Goal: Task Accomplishment & Management: Use online tool/utility

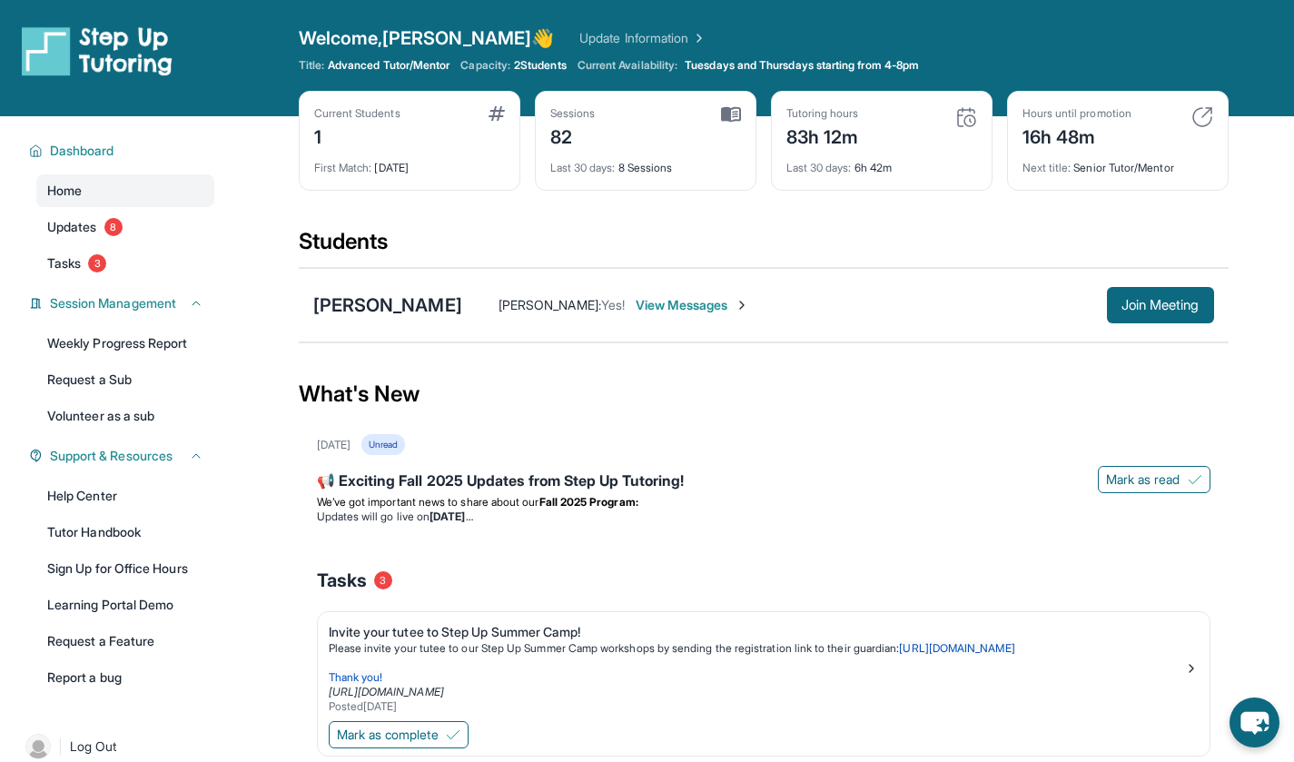
click at [54, 237] on link "Updates 8" at bounding box center [125, 227] width 178 height 33
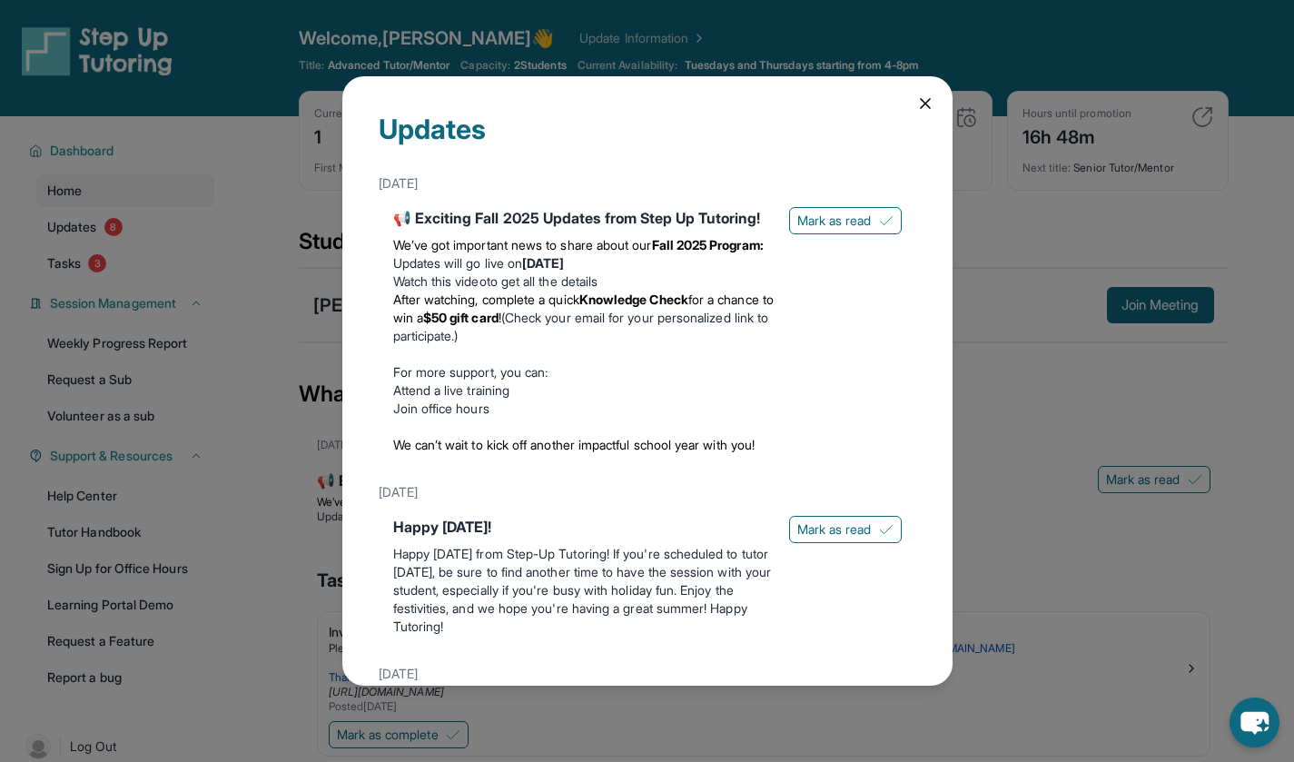
click at [860, 230] on button "Mark as read" at bounding box center [845, 220] width 113 height 27
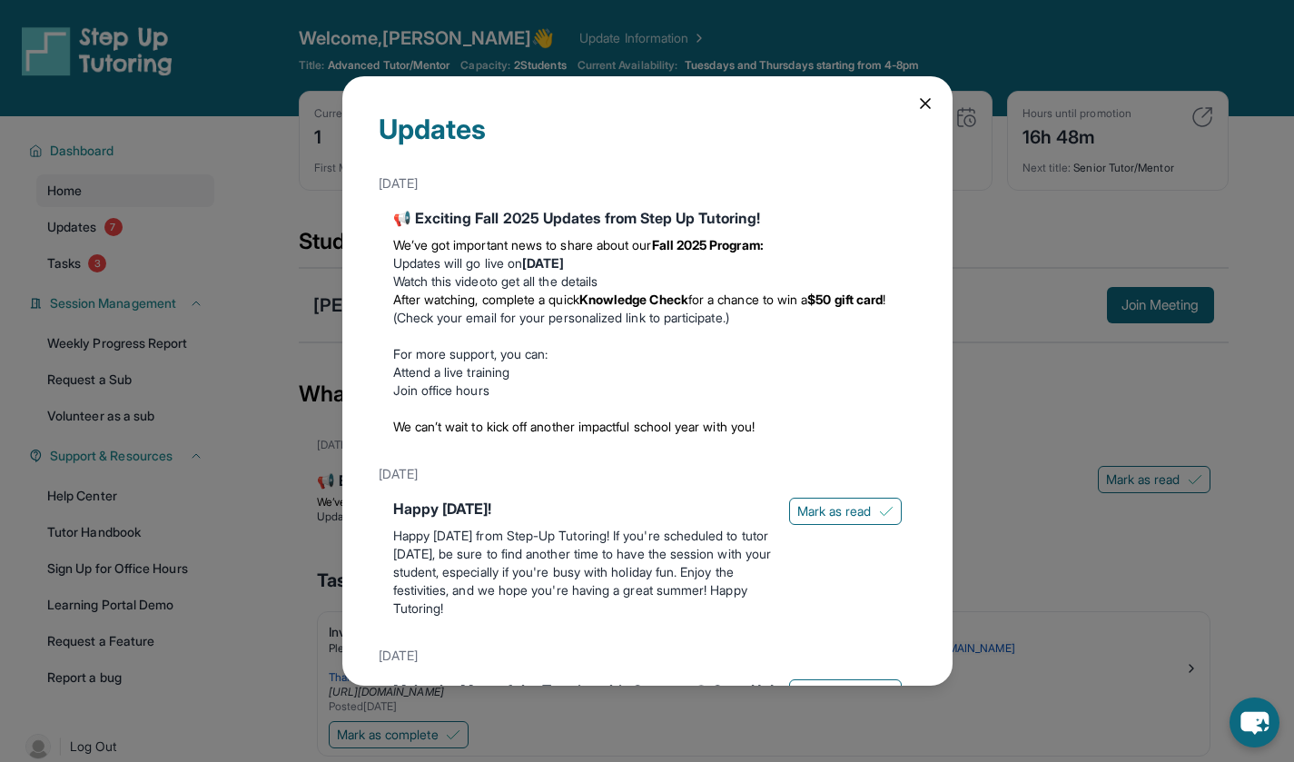
click at [856, 520] on span "Mark as read" at bounding box center [834, 511] width 74 height 18
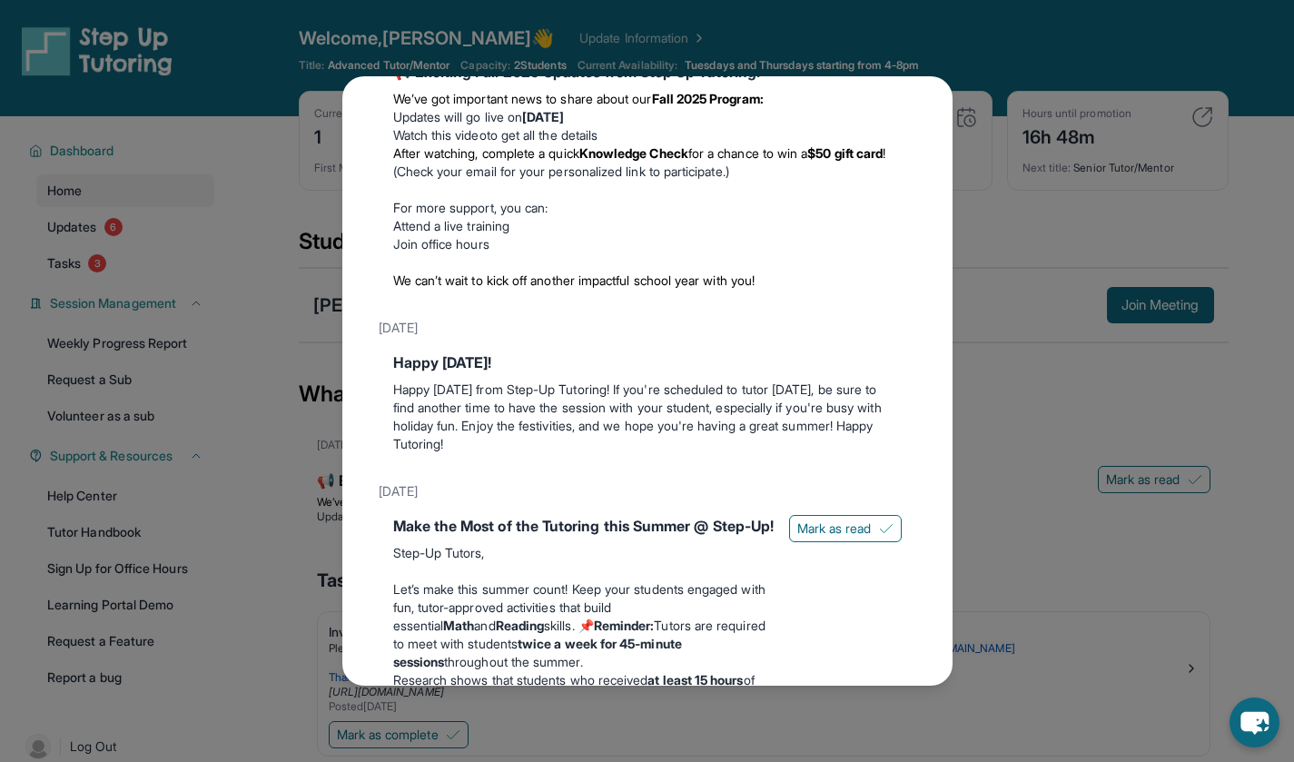
click at [832, 534] on span "Mark as read" at bounding box center [834, 529] width 74 height 18
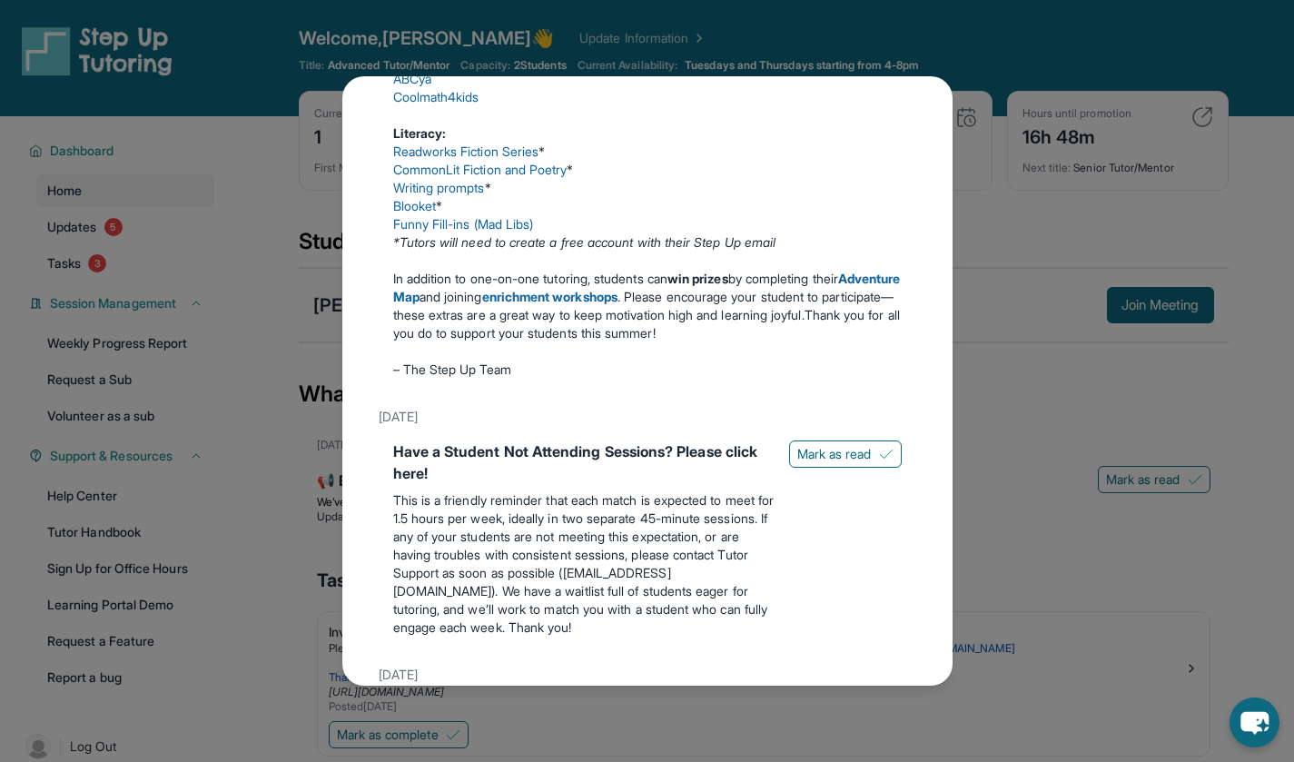
click at [861, 468] on button "Mark as read" at bounding box center [845, 454] width 113 height 27
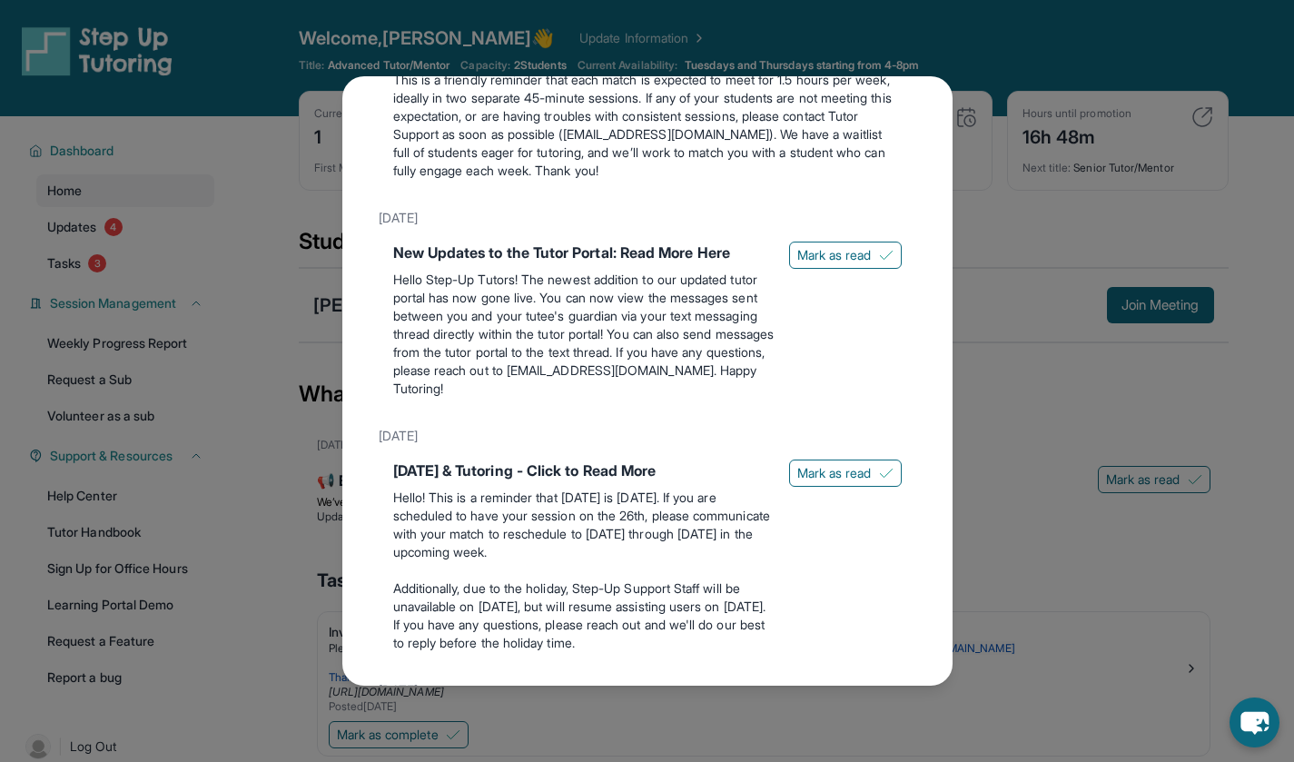
scroll to position [1294, 0]
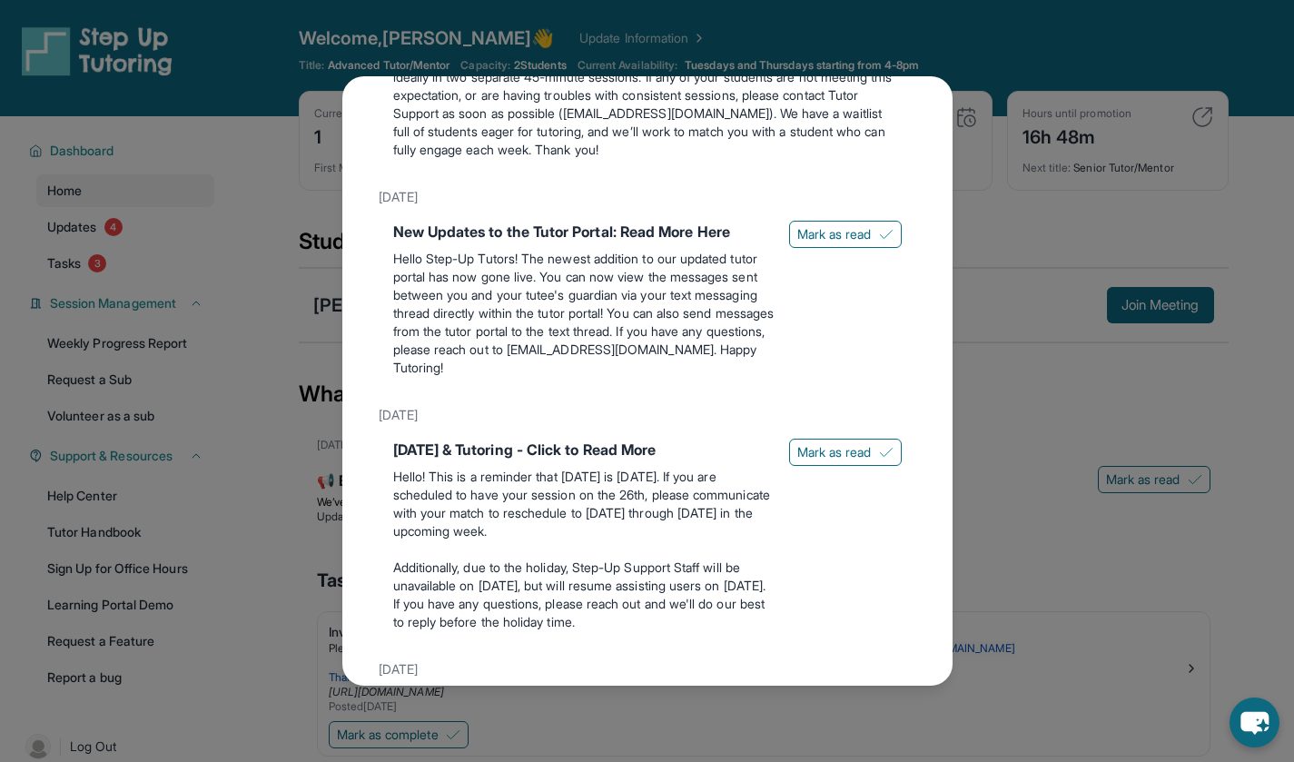
click at [850, 243] on span "Mark as read" at bounding box center [834, 234] width 74 height 18
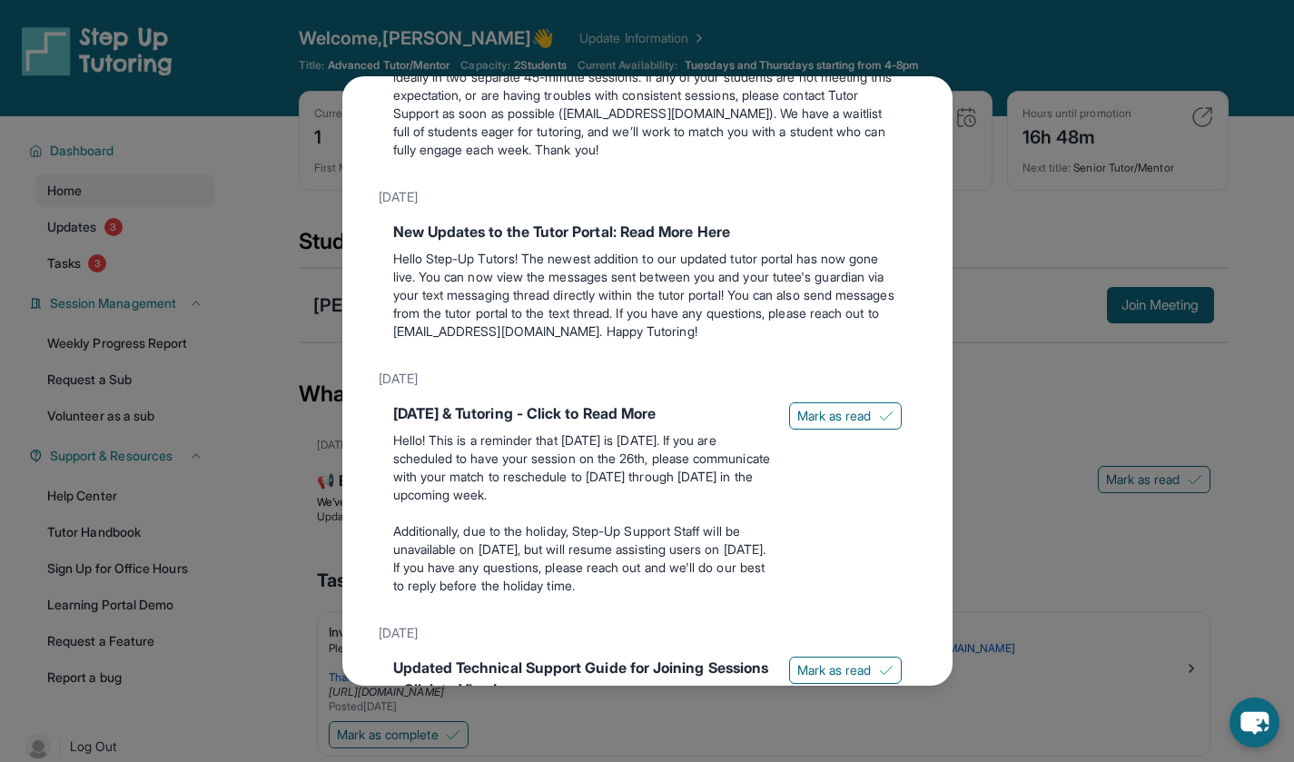
click at [879, 423] on img at bounding box center [886, 416] width 15 height 15
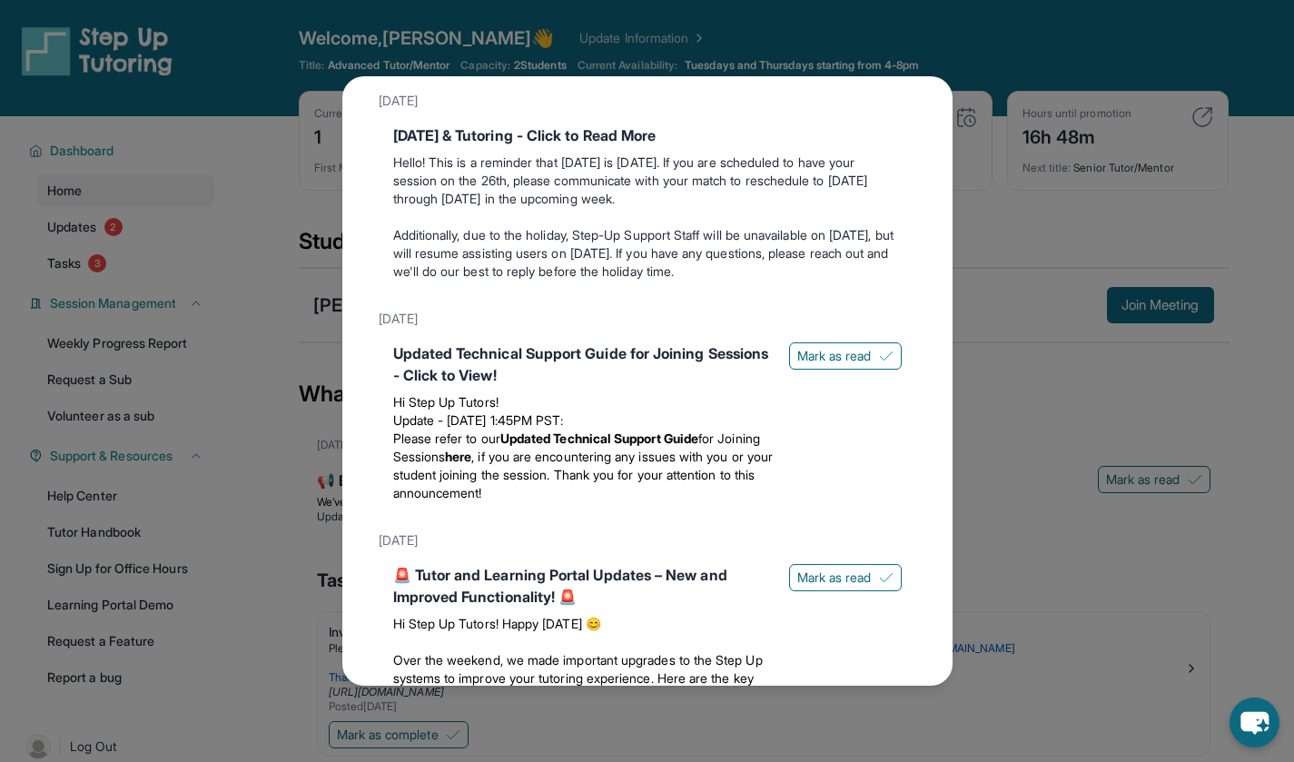
scroll to position [1578, 0]
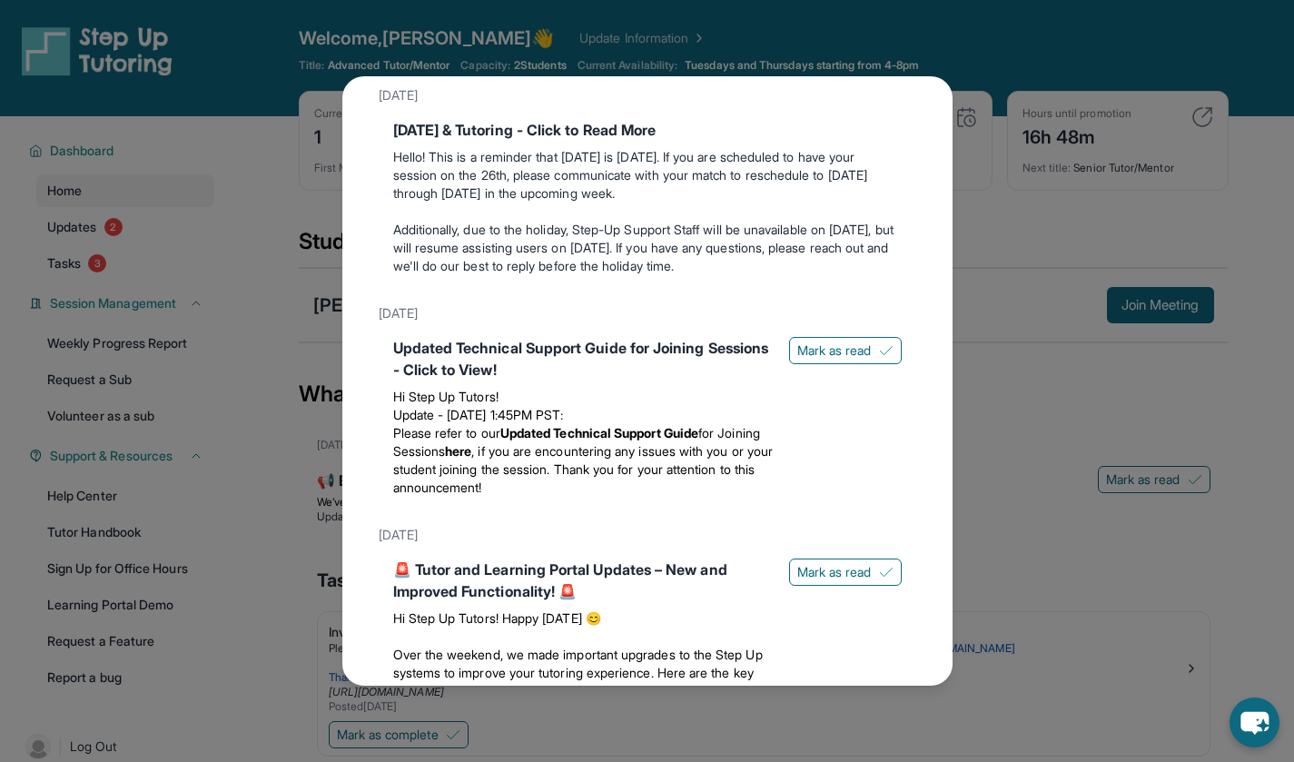
click at [811, 360] on span "Mark as read" at bounding box center [834, 351] width 74 height 18
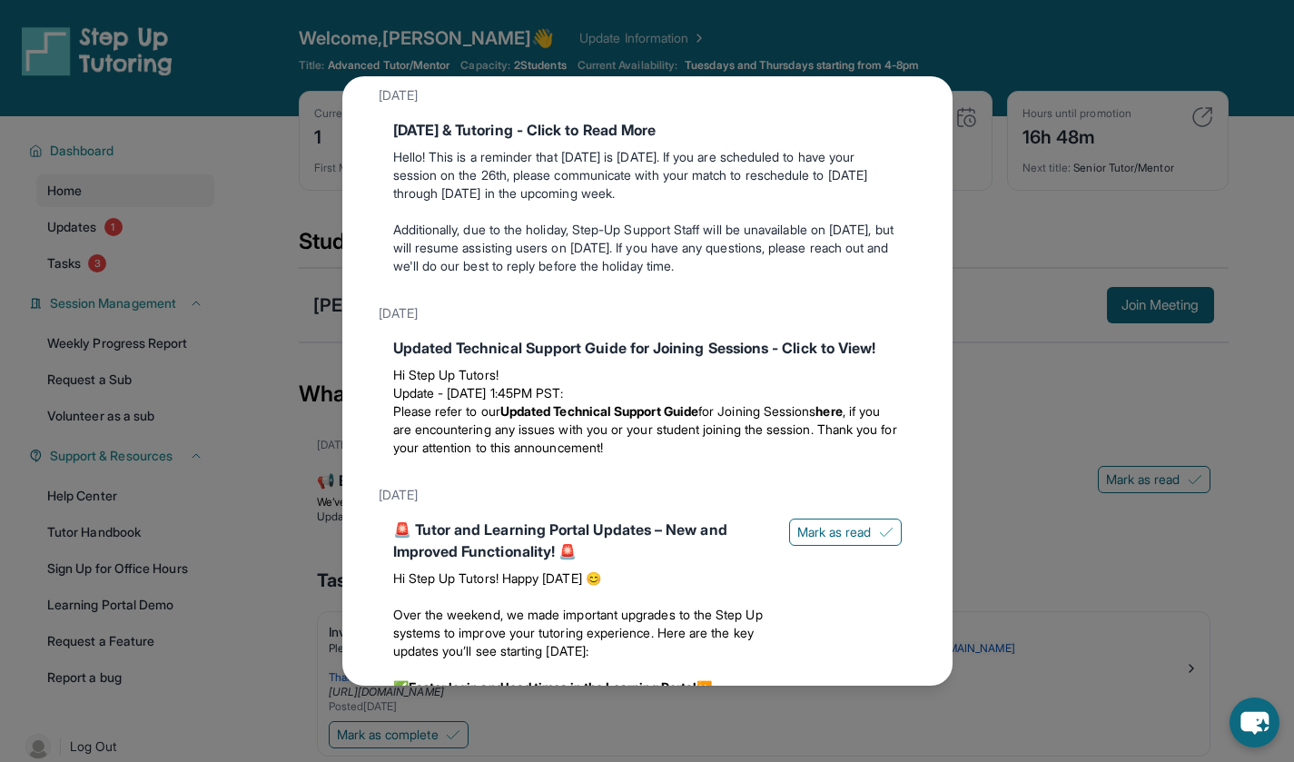
click at [827, 541] on span "Mark as read" at bounding box center [834, 532] width 74 height 18
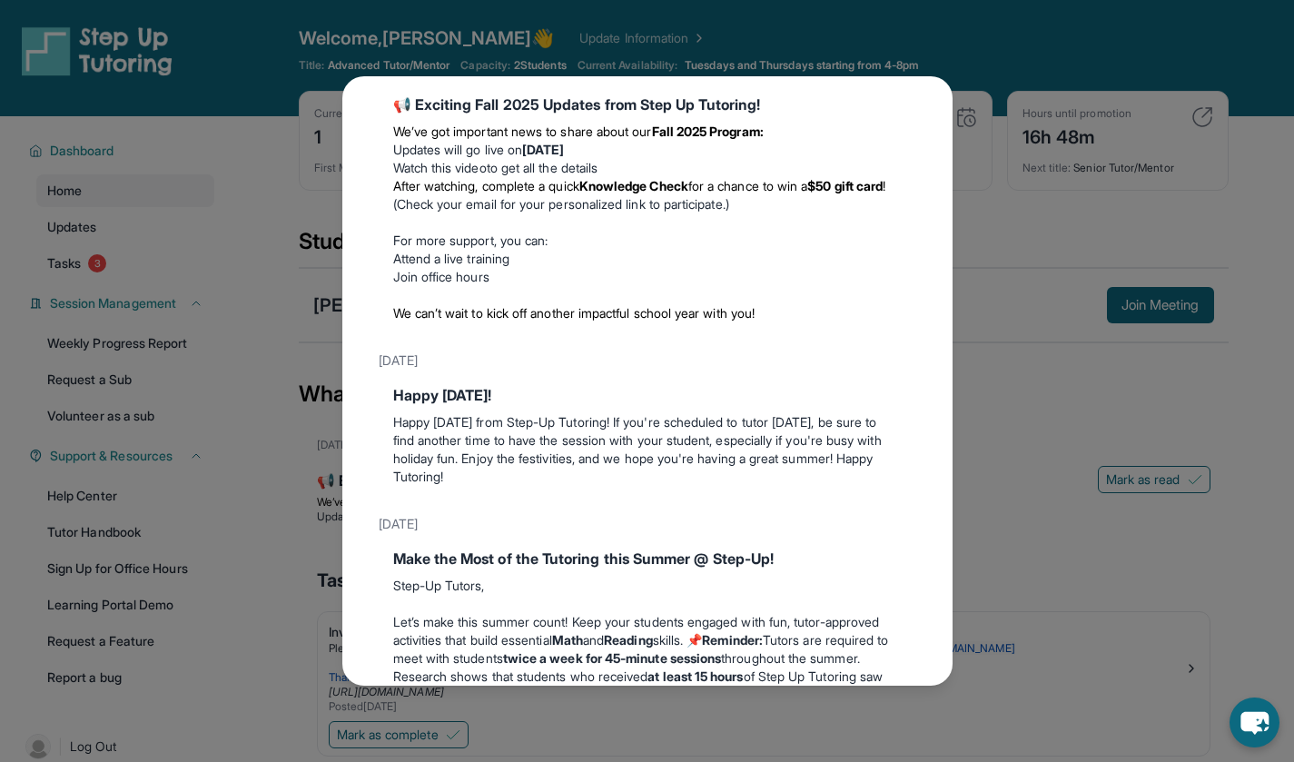
scroll to position [0, 0]
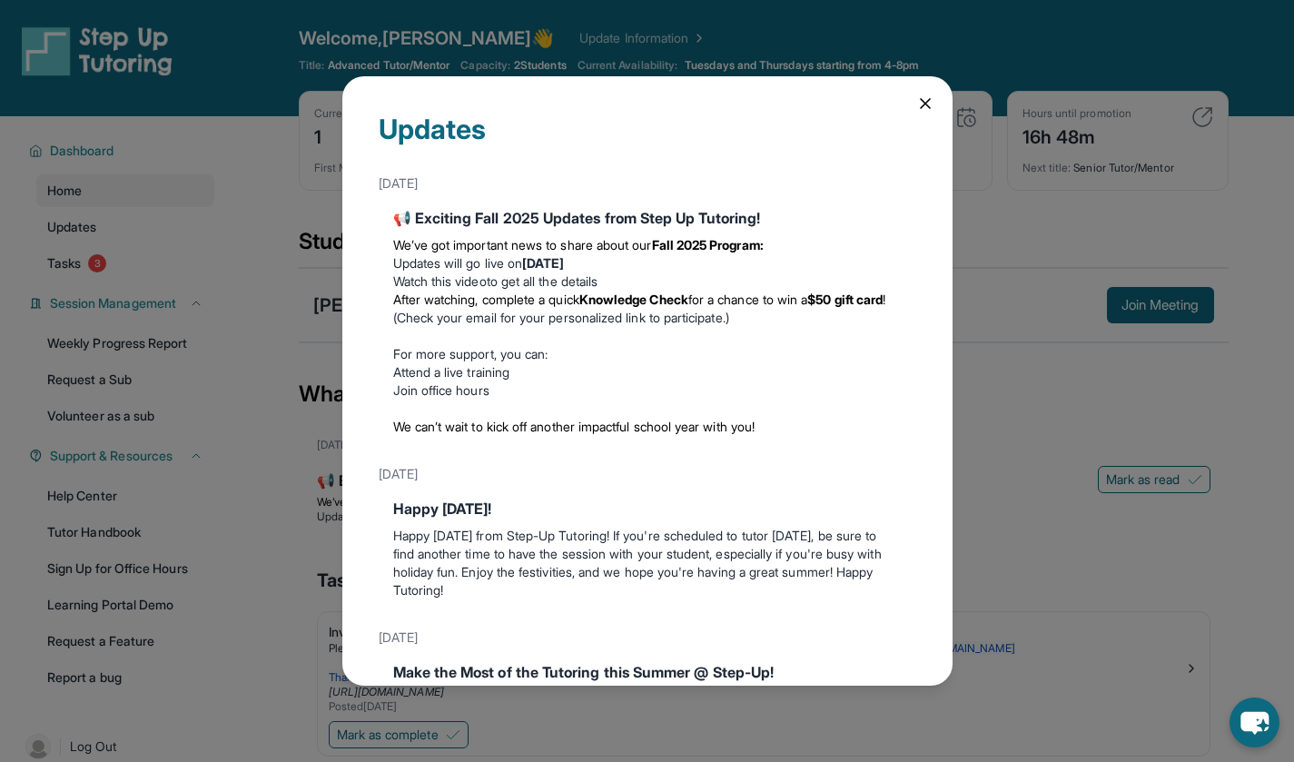
click at [921, 104] on icon at bounding box center [925, 103] width 9 height 9
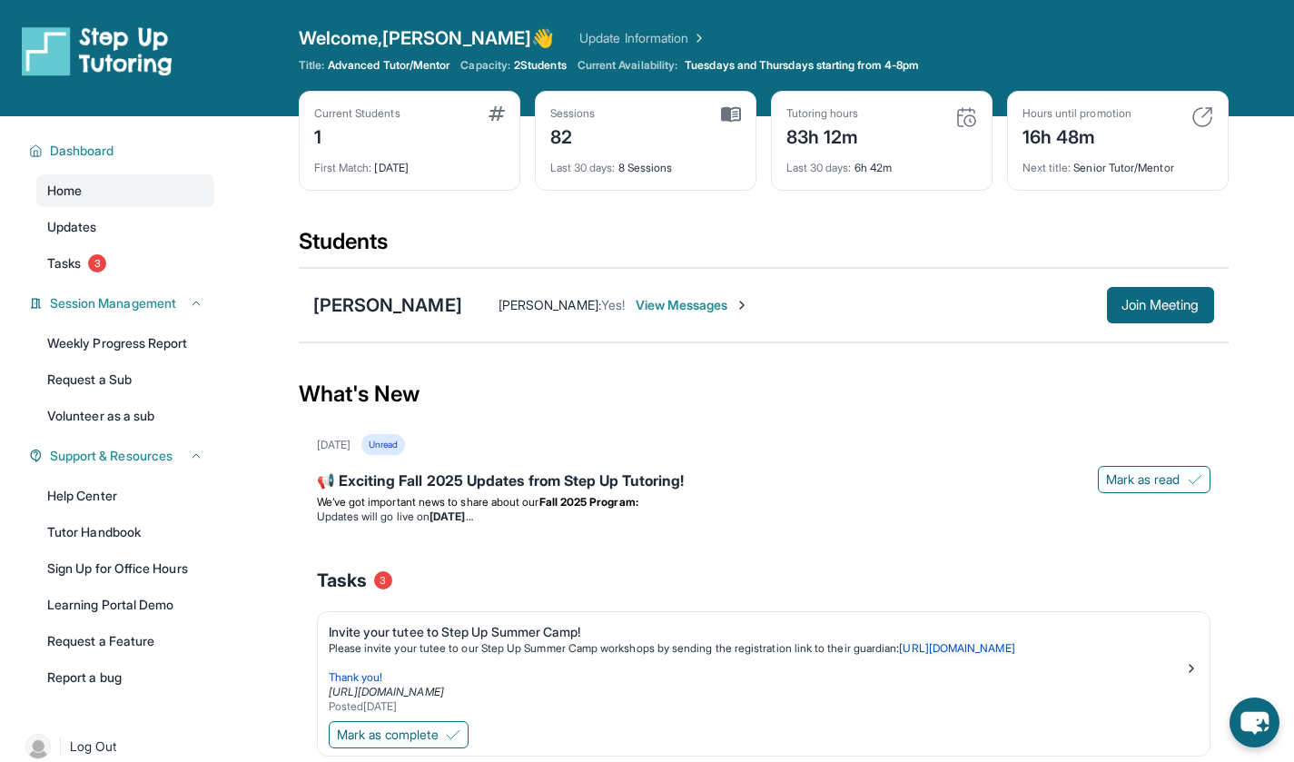
click at [513, 638] on div "Invite your tutee to Step Up Summer Camp!" at bounding box center [757, 632] width 856 height 18
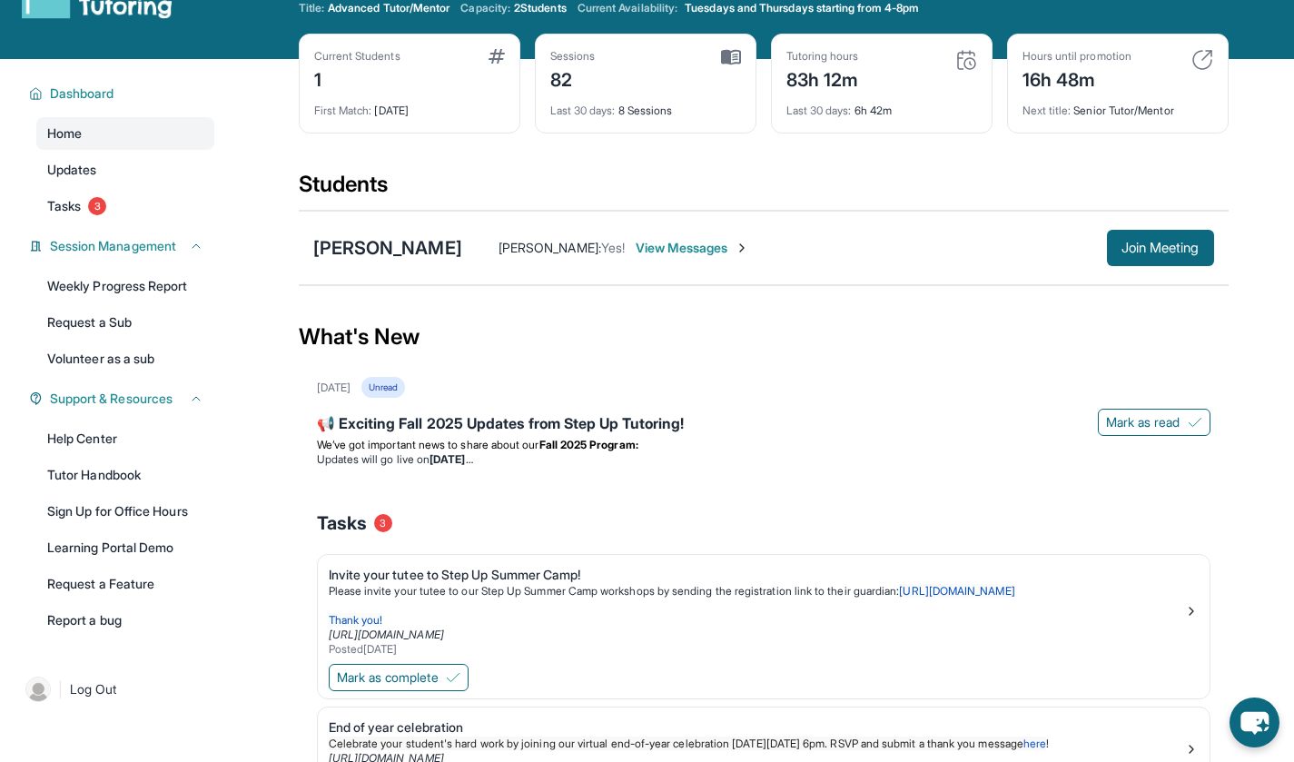
scroll to position [54, 0]
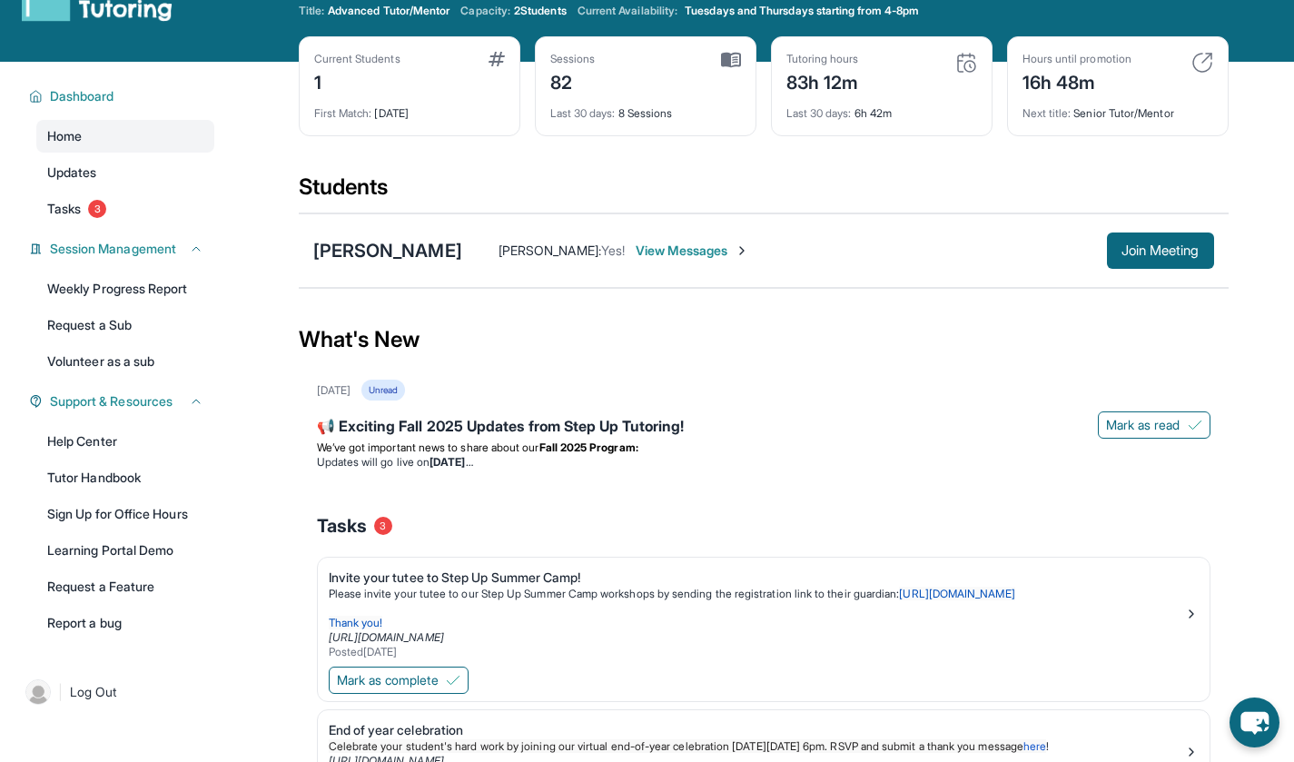
click at [958, 93] on div "Tutoring hours 83h 12m" at bounding box center [882, 74] width 191 height 44
click at [964, 65] on img at bounding box center [967, 63] width 22 height 22
click at [696, 79] on div "Sessions 82" at bounding box center [645, 74] width 191 height 44
click at [1212, 68] on img at bounding box center [1203, 63] width 22 height 22
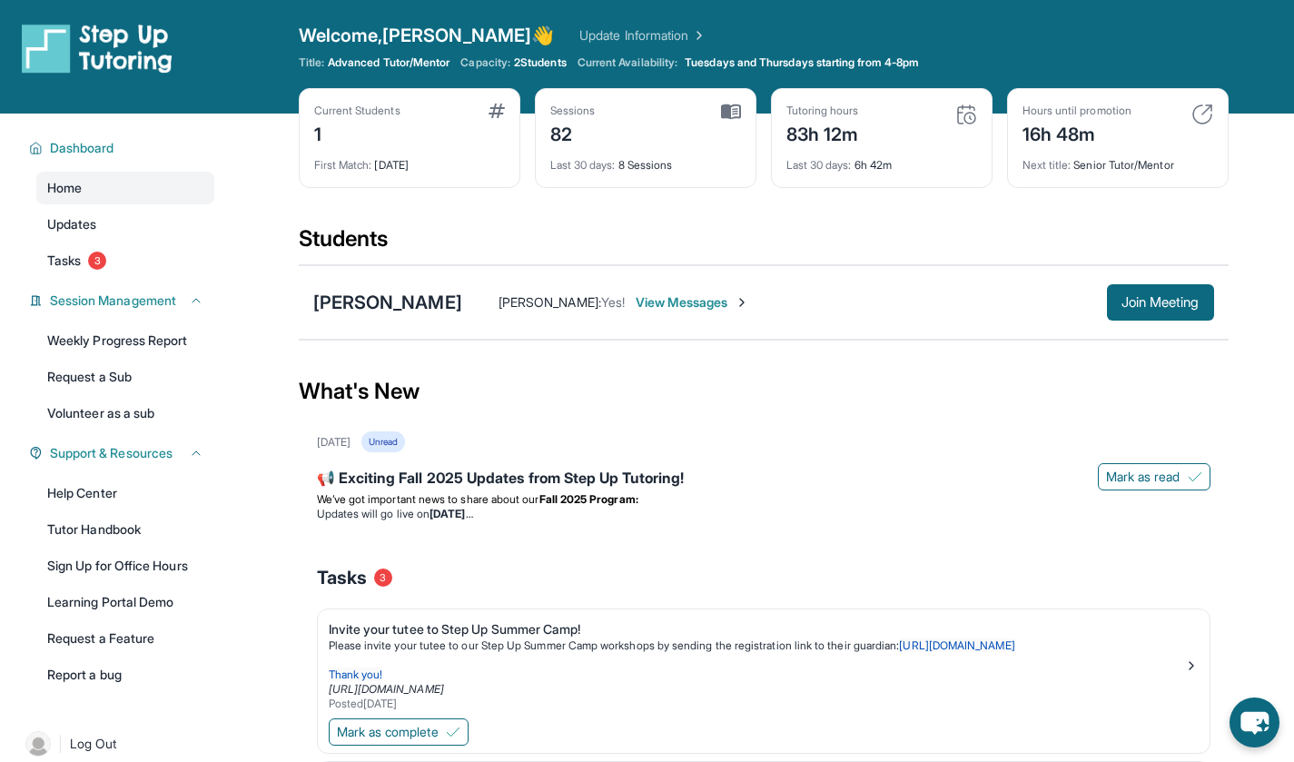
scroll to position [0, 0]
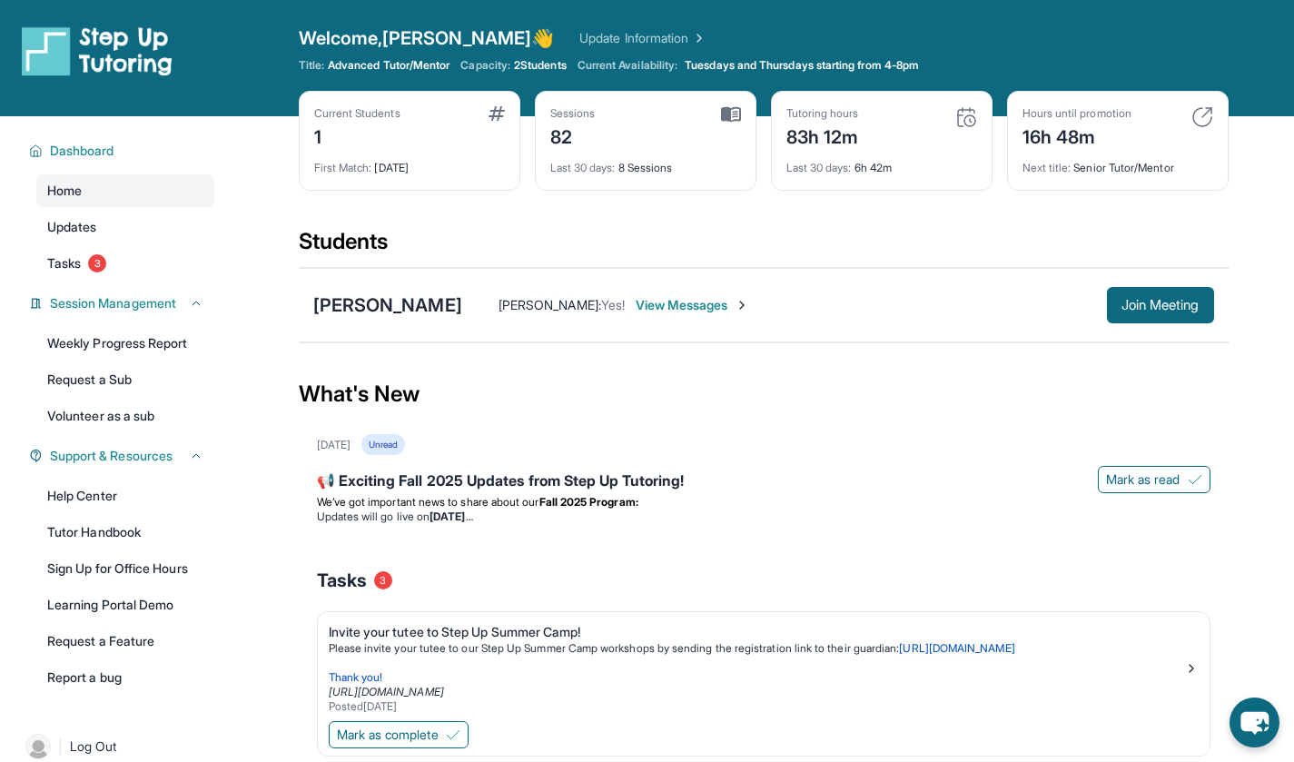
click at [535, 68] on span "2 Students" at bounding box center [540, 65] width 53 height 15
click at [1171, 309] on span "Join Meeting" at bounding box center [1161, 305] width 78 height 11
